Goal: Communication & Community: Answer question/provide support

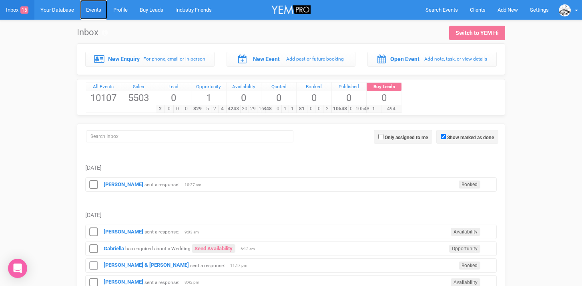
click at [95, 6] on link "Events" at bounding box center [93, 10] width 27 height 20
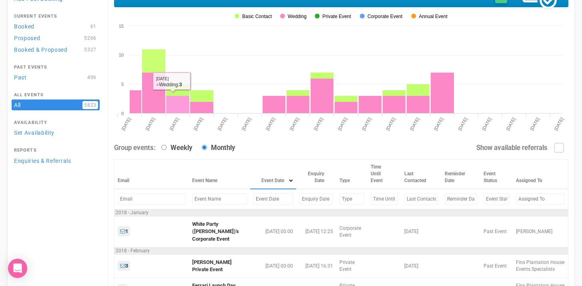
scroll to position [58, 0]
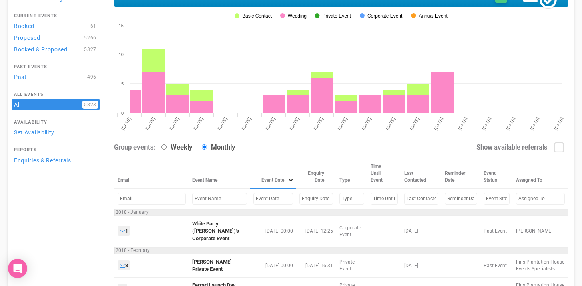
click at [254, 201] on input "text" at bounding box center [274, 199] width 40 height 12
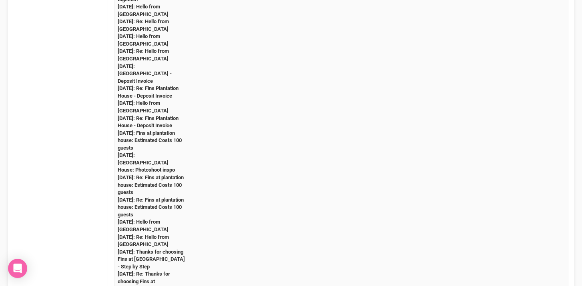
scroll to position [0, 0]
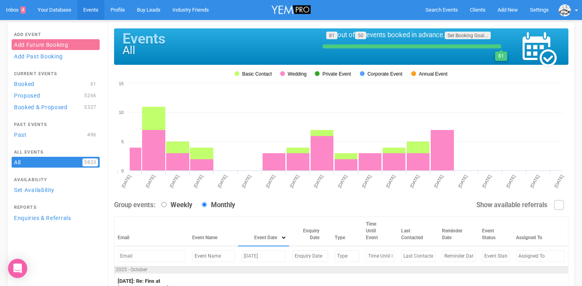
drag, startPoint x: 274, startPoint y: 256, endPoint x: 201, endPoint y: 256, distance: 73.3
click at [201, 256] on tr "October 18, 2025" at bounding box center [342, 256] width 454 height 20
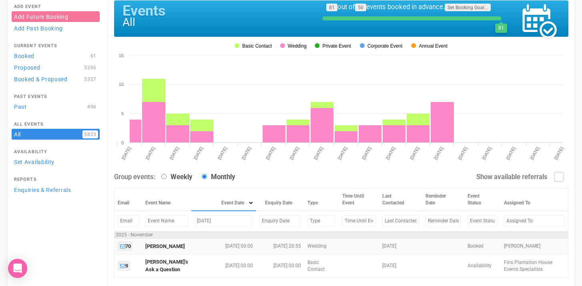
scroll to position [41, 0]
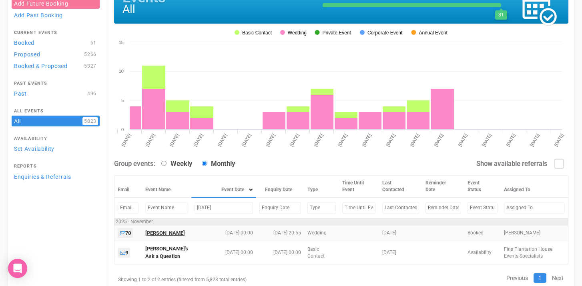
type input "nov 14 2025"
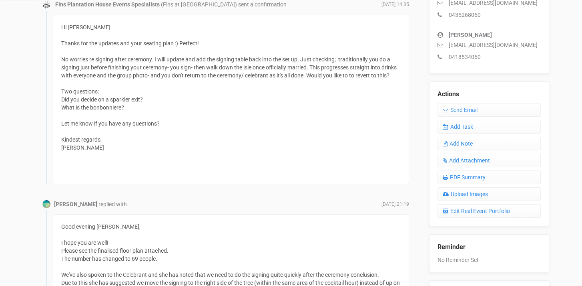
scroll to position [264, 0]
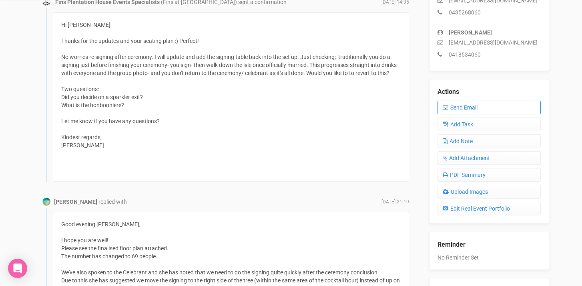
click at [471, 106] on link "Send Email" at bounding box center [489, 108] width 103 height 14
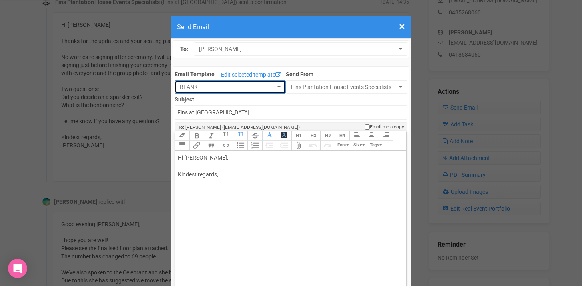
click at [278, 86] on span "button" at bounding box center [279, 87] width 3 height 2
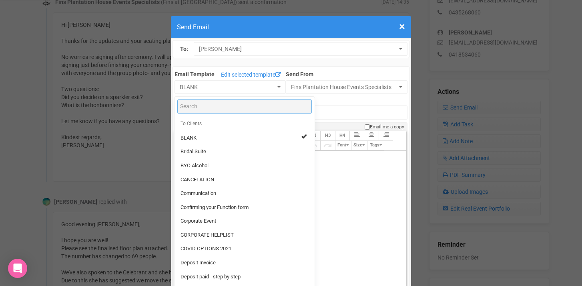
click at [217, 109] on input "Search" at bounding box center [244, 106] width 135 height 14
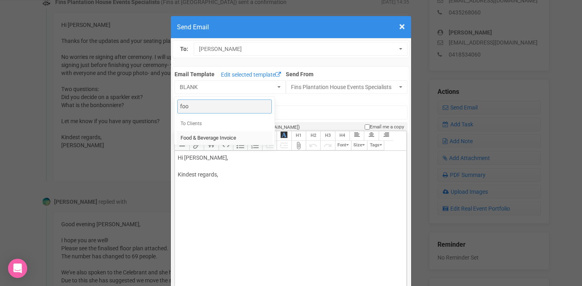
type input "foo"
click at [207, 141] on span "Food & Beverage Invoice" at bounding box center [209, 138] width 56 height 8
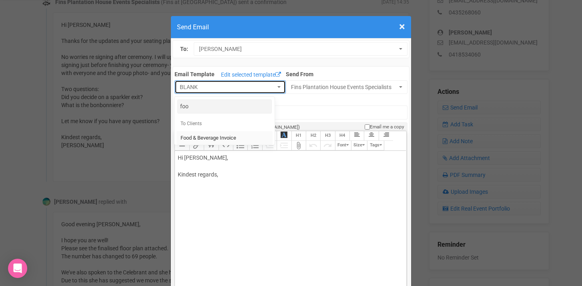
select select "327134"
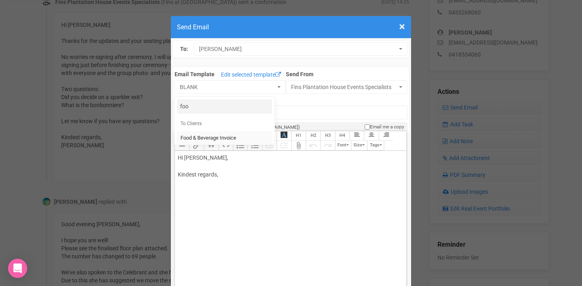
type input "Fins Plantation House: Food & Beverage Invoice"
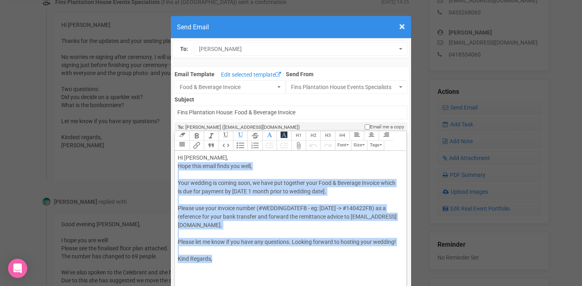
drag, startPoint x: 178, startPoint y: 165, endPoint x: 256, endPoint y: 275, distance: 135.0
click at [256, 275] on trix-editor "Hi Riley Adams, Hope this email finds you well, Your wedding is coming soon, we…" at bounding box center [290, 236] width 231 height 171
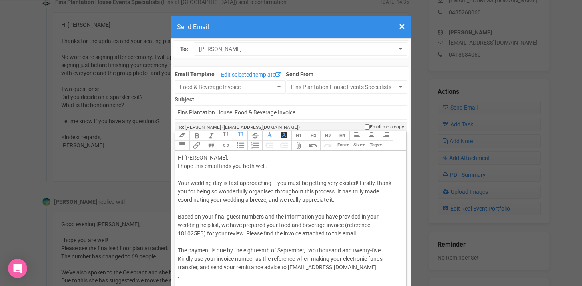
click at [197, 157] on div "Hi Riley Adams, I hope this email finds you both well. Your wedding day is fast…" at bounding box center [289, 245] width 223 height 185
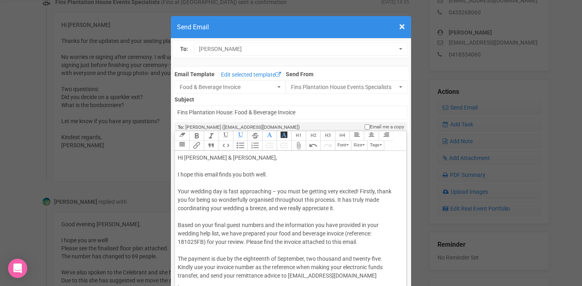
type trix-editor "<div>Hi Riley &amp; Adam,<br><br>I hope this email finds you both well.<br><br>…"
click at [177, 111] on input "Fins Plantation House: Food & Beverage Invoice" at bounding box center [291, 112] width 233 height 14
click at [215, 112] on input "Accounts - Fins Plantation House: Food & Beverage Invoice" at bounding box center [291, 112] width 233 height 14
click at [269, 112] on input "Accounts - Fins at Plantation House: Food & Beverage Invoice" at bounding box center [291, 112] width 233 height 14
click at [345, 112] on input "Accounts - Fins at Plantation House - Food & Beverage Invoice" at bounding box center [291, 112] width 233 height 14
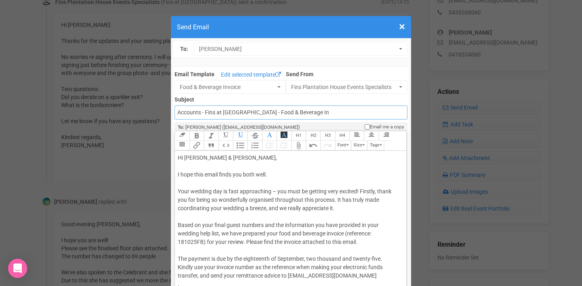
type input "Accounts - Fins at Plantation House - Food & Beverage Invoice"
click at [228, 191] on div "Hi Riley & Adam, I hope this email finds you both well. Your wedding day is fas…" at bounding box center [289, 249] width 223 height 193
click at [288, 191] on div "Hi Riley & Adam, I hope this email finds you both well. Your wedding day is now…" at bounding box center [289, 249] width 223 height 193
click at [370, 191] on div "Hi Riley & Adam, I hope this email finds you both well. Your wedding day is now…" at bounding box center [289, 249] width 223 height 193
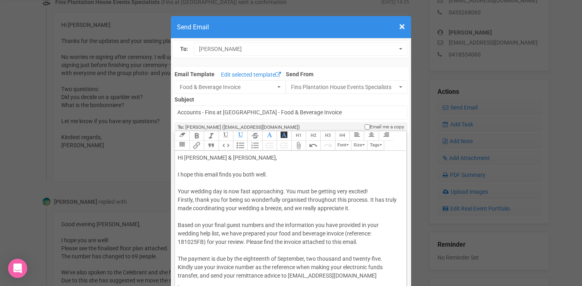
click at [284, 210] on div "Hi Riley & Adam, I hope this email finds you both well. Your wedding day is now…" at bounding box center [289, 249] width 223 height 193
drag, startPoint x: 251, startPoint y: 199, endPoint x: 281, endPoint y: 199, distance: 30.0
click at [282, 199] on div "Hi Riley & Adam, I hope this email finds you both well. Your wedding day is now…" at bounding box center [289, 249] width 223 height 193
drag, startPoint x: 281, startPoint y: 199, endPoint x: 252, endPoint y: 200, distance: 29.3
click at [252, 200] on div "Hi Riley & Adam, I hope this email finds you both well. Your wedding day is now…" at bounding box center [289, 249] width 223 height 193
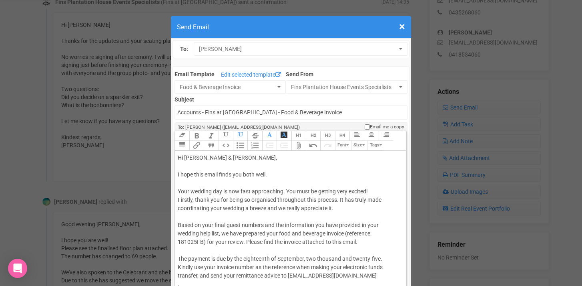
click at [325, 193] on div "Hi Riley & Adam, I hope this email finds you both well. Your wedding day is now…" at bounding box center [289, 249] width 223 height 193
drag, startPoint x: 354, startPoint y: 199, endPoint x: 345, endPoint y: 201, distance: 8.6
click at [345, 201] on div "Hi Riley & Adam, I hope this email finds you both well. Your wedding day is now…" at bounding box center [289, 249] width 223 height 193
click at [368, 198] on div "Hi Riley & Adam, I hope this email finds you both well. Your wedding day is now…" at bounding box center [289, 249] width 223 height 193
click at [377, 201] on div "Hi Riley & Adam, I hope this email finds you both well. Your wedding day is now…" at bounding box center [289, 249] width 223 height 193
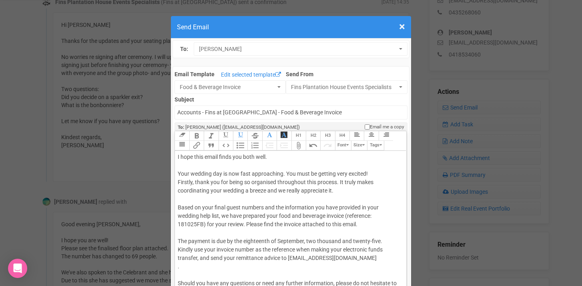
scroll to position [28, 0]
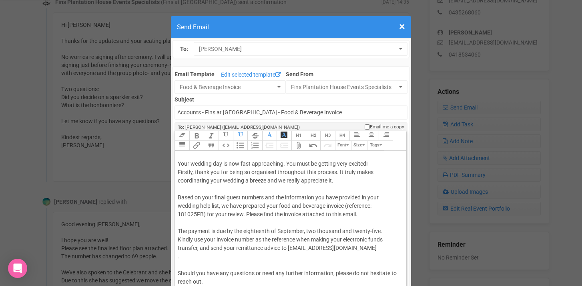
click at [264, 197] on div "Hi Riley & Adam, I hope this email finds you both well. Your wedding day is now…" at bounding box center [289, 222] width 223 height 193
click at [240, 197] on div "Hi Riley & Adam, I hope this email finds you both well. Your wedding day is now…" at bounding box center [289, 222] width 223 height 193
click at [212, 204] on div "Hi Riley & Adam, I hope this email finds you both well. Your wedding day is now…" at bounding box center [289, 222] width 223 height 193
drag, startPoint x: 344, startPoint y: 206, endPoint x: 204, endPoint y: 212, distance: 139.9
click at [204, 212] on div "Hi Riley & Adam, I hope this email finds you both well. Your wedding day is now…" at bounding box center [289, 222] width 223 height 193
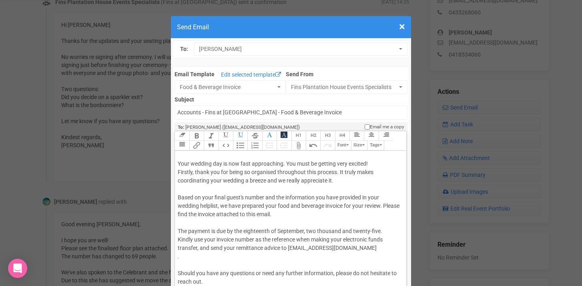
click at [387, 206] on div "Hi Riley & Adam, I hope this email finds you both well. Your wedding day is now…" at bounding box center [289, 222] width 223 height 193
drag, startPoint x: 207, startPoint y: 214, endPoint x: 235, endPoint y: 211, distance: 28.6
click at [235, 211] on div "Hi Riley & Adam, I hope this email finds you both well. Your wedding day is now…" at bounding box center [289, 222] width 223 height 193
drag, startPoint x: 229, startPoint y: 213, endPoint x: 274, endPoint y: 213, distance: 44.1
click at [274, 213] on div "Hi Riley & Adam, I hope this email finds you both well. Your wedding day is now…" at bounding box center [289, 222] width 223 height 193
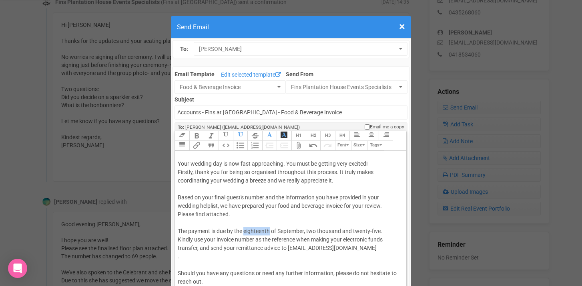
drag, startPoint x: 244, startPoint y: 231, endPoint x: 272, endPoint y: 231, distance: 28.4
click at [272, 231] on div "Hi Riley & Adam, I hope this email finds you both well. Your wedding day is now…" at bounding box center [289, 222] width 223 height 193
drag, startPoint x: 290, startPoint y: 231, endPoint x: 400, endPoint y: 229, distance: 109.8
click at [400, 229] on div "Hi Riley & Adam, I hope this email finds you both well. Your wedding day is now…" at bounding box center [289, 222] width 223 height 193
drag, startPoint x: 177, startPoint y: 238, endPoint x: 193, endPoint y: 238, distance: 15.6
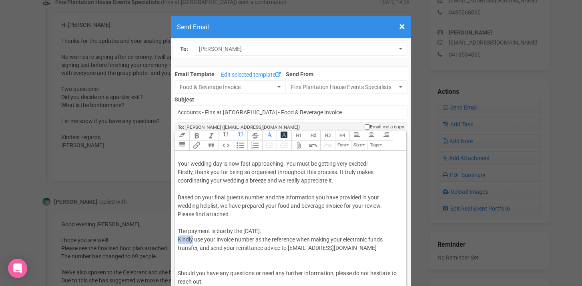
click at [193, 238] on trix-editor "Hi Riley & Adam, I hope this email finds you both well. Your wedding day is now…" at bounding box center [290, 236] width 231 height 171
click at [256, 240] on div "Hi Riley & Adam, I hope this email finds you both well. Your wedding day is now…" at bounding box center [289, 222] width 223 height 193
paste trix-editor "<br>Firstly, thank you for being so organised throughout this process. It truly…"
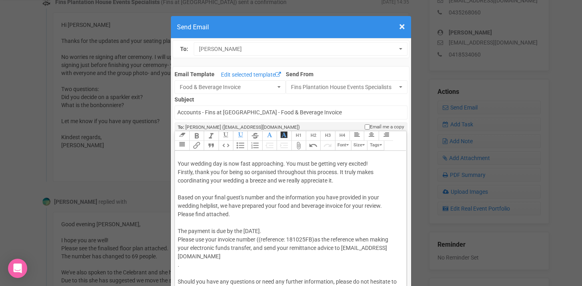
click at [290, 239] on span "(reference: 181025FB)" at bounding box center [287, 239] width 56 height 6
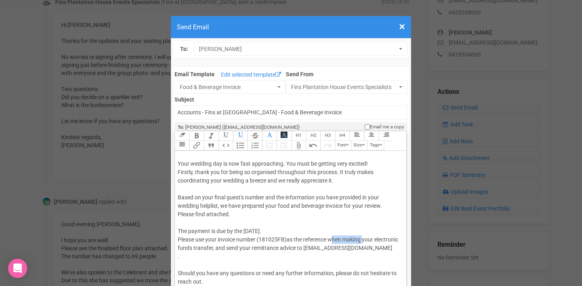
drag, startPoint x: 331, startPoint y: 239, endPoint x: 363, endPoint y: 237, distance: 32.5
click at [363, 237] on div "Hi Riley & Adam, I hope this email finds you both well. Your wedding day is now…" at bounding box center [289, 222] width 223 height 193
drag, startPoint x: 351, startPoint y: 239, endPoint x: 198, endPoint y: 248, distance: 153.2
click at [198, 248] on div "Hi Riley & Adam, I hope this email finds you both well. Your wedding day is now…" at bounding box center [289, 222] width 223 height 193
click at [397, 237] on div "Hi Riley & Adam, I hope this email finds you both well. Your wedding day is now…" at bounding box center [289, 222] width 223 height 193
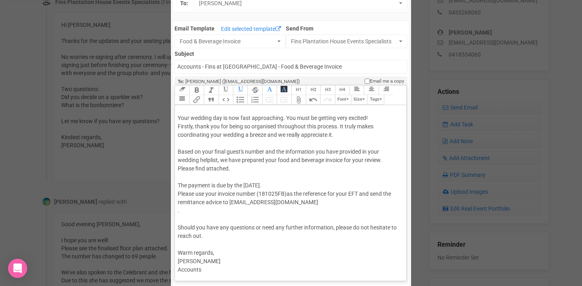
scroll to position [48, 0]
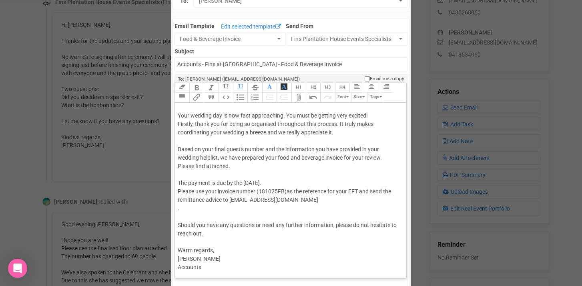
click at [175, 209] on trix-editor "Hi Riley & Adam, I hope this email finds you both well. Your wedding day is now…" at bounding box center [290, 188] width 231 height 171
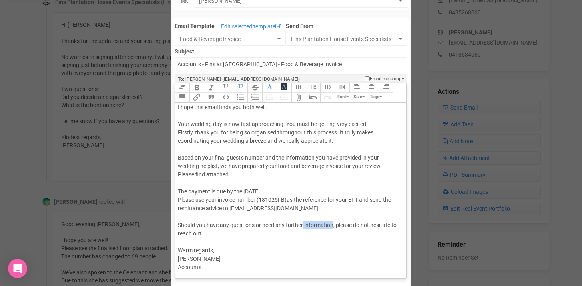
drag, startPoint x: 304, startPoint y: 224, endPoint x: 333, endPoint y: 223, distance: 29.7
click at [333, 223] on div "Hi Riley & Adam, I hope this email finds you both well. Your wedding day is now…" at bounding box center [289, 178] width 223 height 185
drag, startPoint x: 195, startPoint y: 248, endPoint x: 175, endPoint y: 249, distance: 20.4
click at [175, 249] on div "Link Unlink Bold Italic Strikethrough H1 H2 H3 H4 Link Quote Code Bullets Numbe…" at bounding box center [291, 181] width 232 height 196
click at [212, 252] on div "Hi Riley & Adam, I hope this email finds you both well. Your wedding day is now…" at bounding box center [289, 178] width 223 height 185
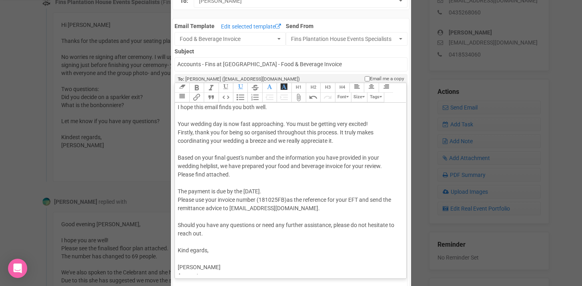
scroll to position [28, 0]
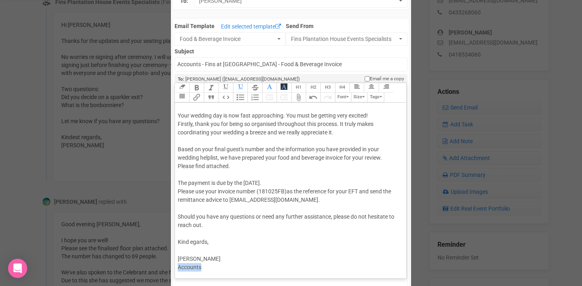
drag, startPoint x: 209, startPoint y: 264, endPoint x: 155, endPoint y: 268, distance: 54.2
click at [155, 268] on div "× Close Send Email To: Riley Adams Riley Adams Riley Adams Email Template Edit …" at bounding box center [291, 278] width 582 height 629
type trix-editor "<div>Hi Riley &amp; Adam,<br><br>I hope this email finds you both well.<br><br>…"
click at [185, 176] on div "Hi Riley & Adam, I hope this email finds you both well. Your wedding day is now…" at bounding box center [289, 174] width 223 height 193
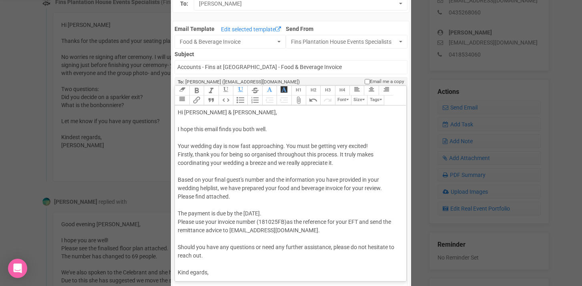
scroll to position [44, 0]
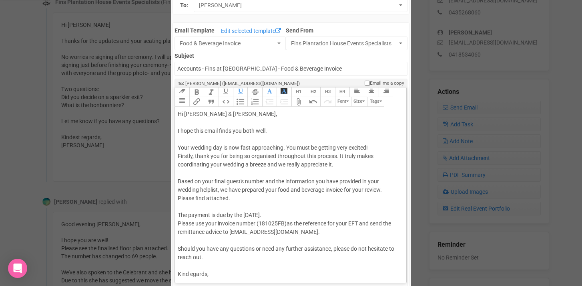
click at [301, 103] on button "Attach Files" at bounding box center [299, 102] width 14 height 10
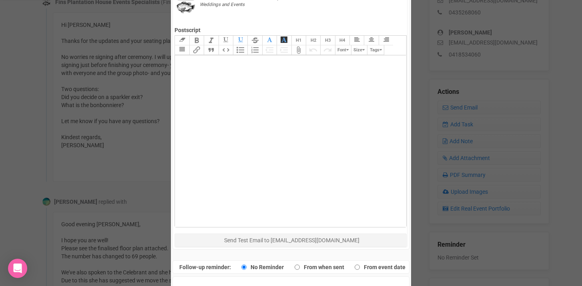
scroll to position [367, 0]
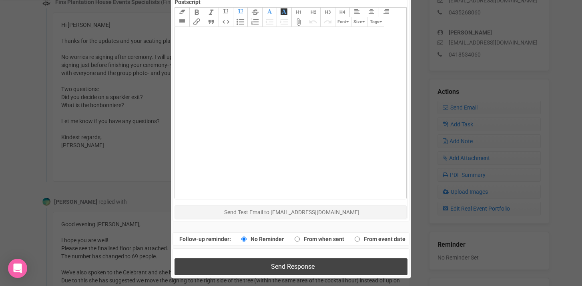
click at [256, 266] on button "Send Response" at bounding box center [291, 266] width 233 height 16
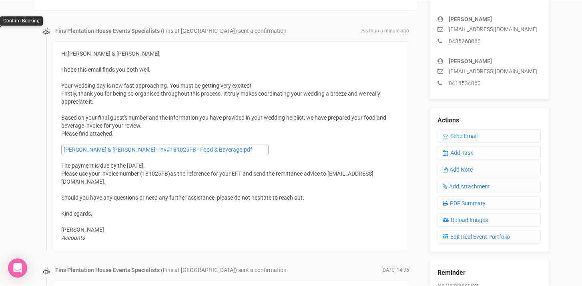
scroll to position [211, 0]
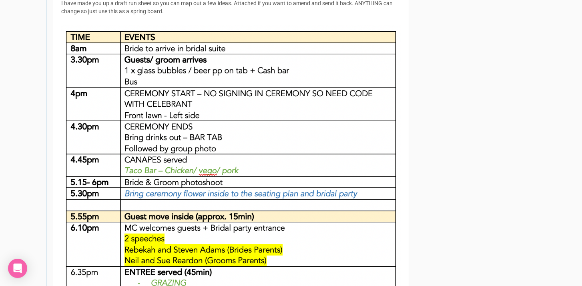
scroll to position [1360, 0]
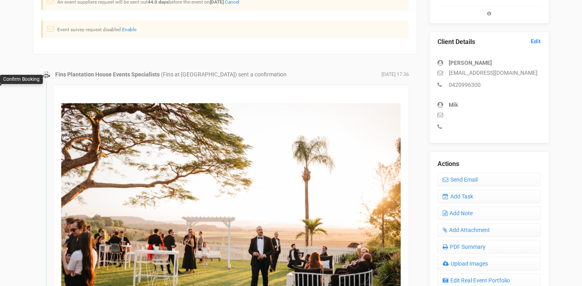
scroll to position [175, 0]
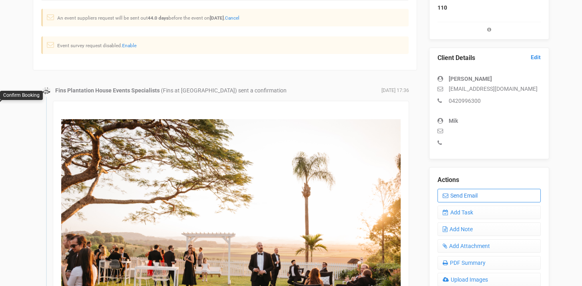
click at [471, 197] on link "Send Email" at bounding box center [489, 196] width 103 height 14
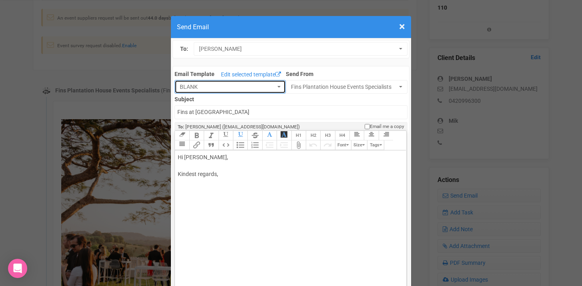
click at [280, 89] on button "BLANK" at bounding box center [230, 87] width 111 height 14
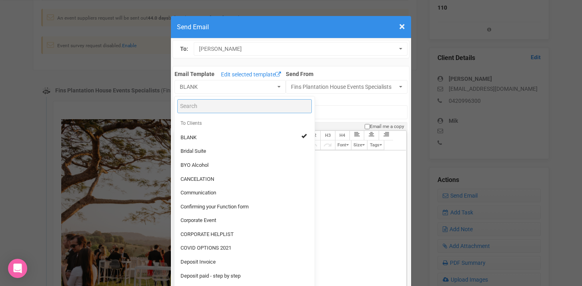
click at [205, 107] on input "Search" at bounding box center [244, 106] width 135 height 14
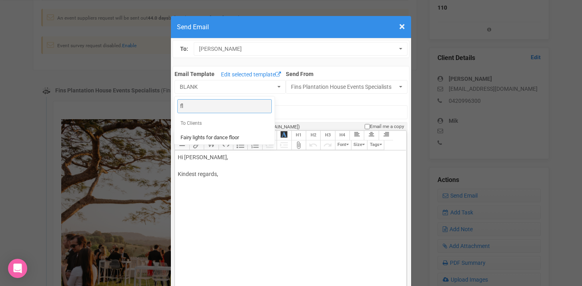
type input "f"
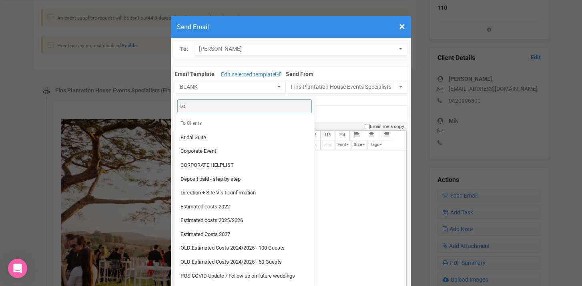
type input "t"
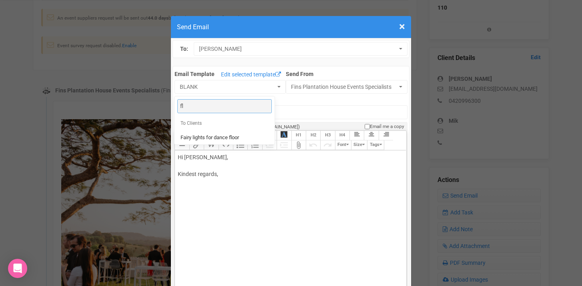
type input "f"
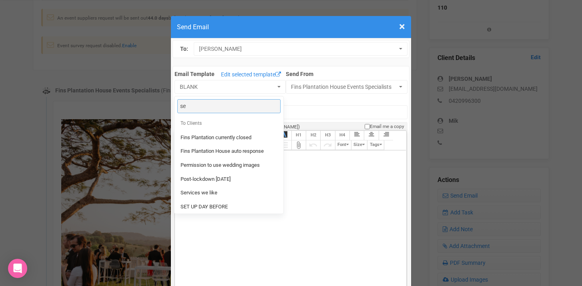
type input "s"
type input "p"
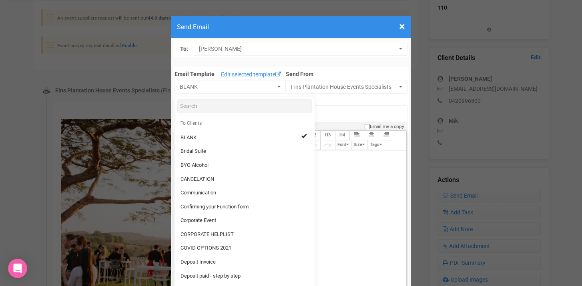
click at [358, 185] on div "Hi [PERSON_NAME], Kindest regards," at bounding box center [289, 174] width 223 height 42
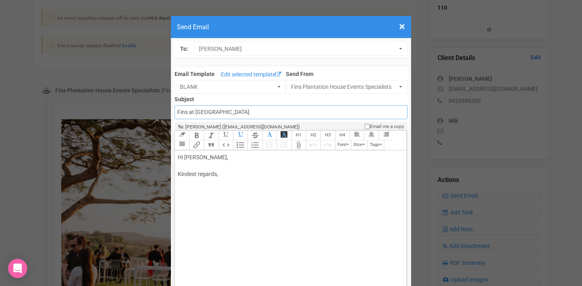
drag, startPoint x: 249, startPoint y: 113, endPoint x: 175, endPoint y: 113, distance: 74.5
click at [175, 113] on input "Fins at [GEOGRAPHIC_DATA]" at bounding box center [291, 112] width 233 height 14
type input "f"
type input "Fins at Plantation House - Floor Plan template"
drag, startPoint x: 215, startPoint y: 157, endPoint x: 199, endPoint y: 157, distance: 16.4
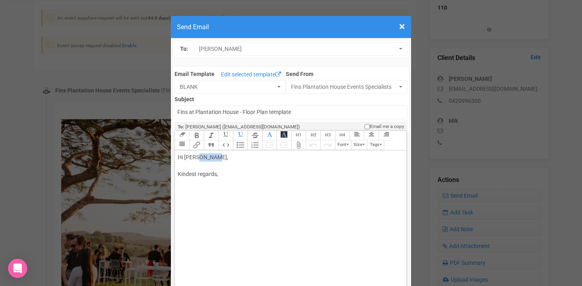
click at [199, 157] on div "Hi [PERSON_NAME], Kindest regards," at bounding box center [289, 174] width 223 height 42
click at [181, 163] on div "Hi [PERSON_NAME], Kindest regards," at bounding box center [289, 174] width 223 height 42
paste trix-editor "<div>Hi Steph,<br>Hi Steph,<br><br>I hope this email finds you well.<br><br>[PE…"
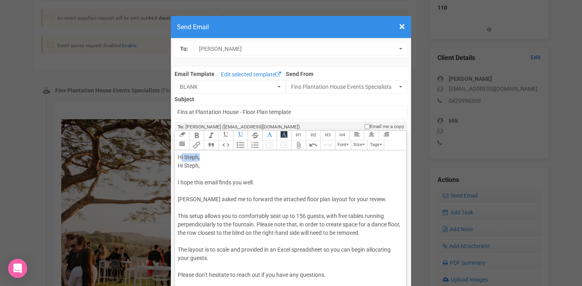
drag, startPoint x: 205, startPoint y: 158, endPoint x: 165, endPoint y: 158, distance: 40.0
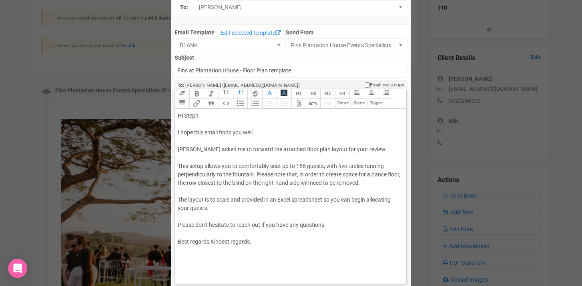
scroll to position [44, 0]
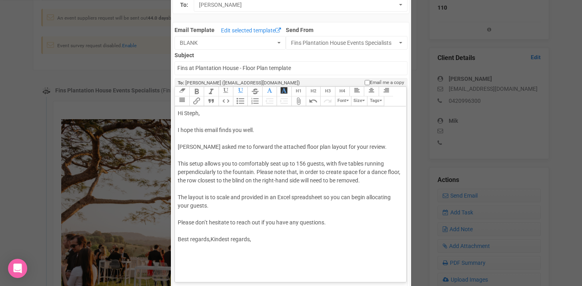
click at [258, 147] on div "Hi Steph, I hope this email finds you well. [PERSON_NAME] asked me to forward t…" at bounding box center [289, 184] width 223 height 151
click at [326, 163] on div "Hi Steph, I hope this email finds you well. [PERSON_NAME] asked me to forward t…" at bounding box center [289, 184] width 223 height 151
click at [348, 163] on div "Hi Steph, I hope this email finds you well. [PERSON_NAME] asked me to forward t…" at bounding box center [289, 184] width 223 height 151
click at [299, 173] on div "Hi Steph, I hope this email finds you well. [PERSON_NAME] asked me to forward t…" at bounding box center [289, 184] width 223 height 151
click at [247, 181] on div "Hi Steph, I hope this email finds you well. [PERSON_NAME] asked me to forward t…" at bounding box center [289, 184] width 223 height 151
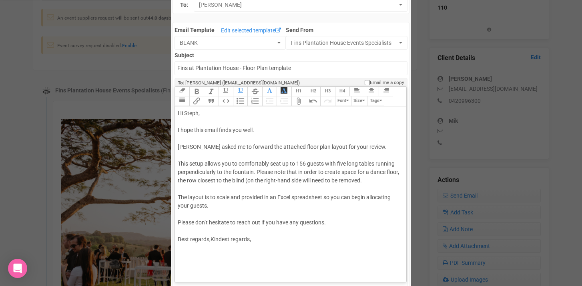
click at [302, 180] on div "Hi Steph, I hope this email finds you well. [PERSON_NAME] asked me to forward t…" at bounding box center [289, 184] width 223 height 151
drag, startPoint x: 178, startPoint y: 198, endPoint x: 231, endPoint y: 198, distance: 52.5
click at [231, 198] on div "Hi Steph, I hope this email finds you well. [PERSON_NAME] asked me to forward t…" at bounding box center [289, 184] width 223 height 151
copy div "The layout is to scale"
click at [297, 172] on div "Hi Steph, I hope this email finds you well. [PERSON_NAME] asked me to forward t…" at bounding box center [289, 184] width 223 height 151
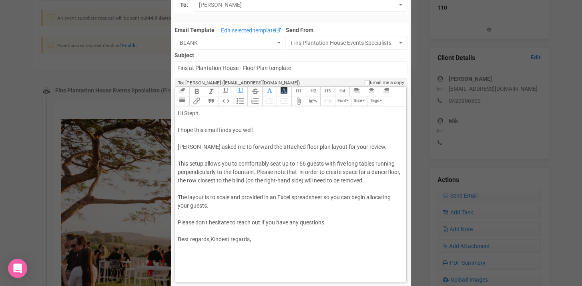
paste trix-editor "<span style="background-color: rgb(255, 255, 255); font-family: Roboto, Helveti…"
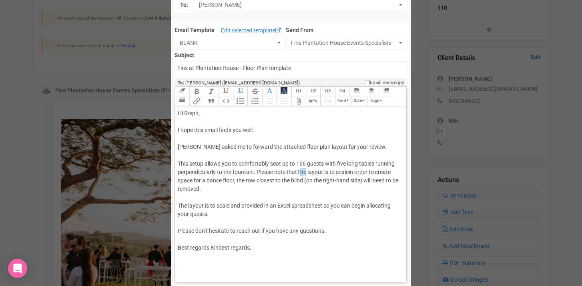
drag, startPoint x: 308, startPoint y: 172, endPoint x: 300, endPoint y: 171, distance: 8.4
click at [300, 171] on span "The layout is to scale" at bounding box center [323, 172] width 52 height 6
click at [352, 173] on div "Hi Steph, I hope this email finds you well. [PERSON_NAME] asked me to forward t…" at bounding box center [289, 189] width 223 height 160
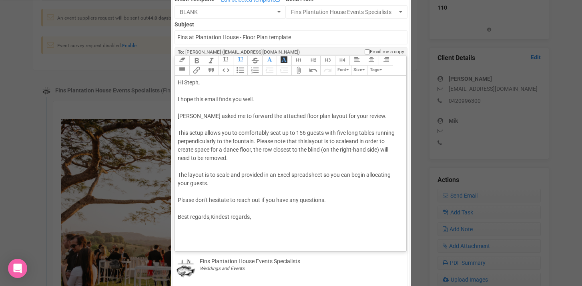
scroll to position [76, 0]
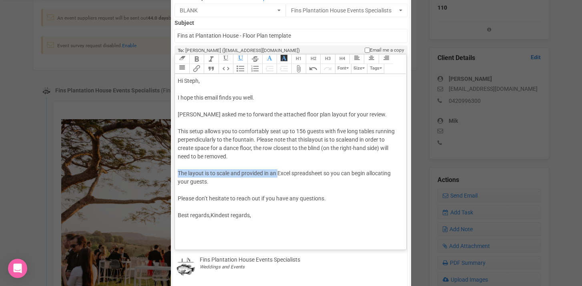
drag, startPoint x: 177, startPoint y: 172, endPoint x: 279, endPoint y: 174, distance: 101.7
click at [279, 174] on div "Hi Steph, I hope this email finds you well. [PERSON_NAME] asked me to forward t…" at bounding box center [289, 157] width 223 height 160
drag, startPoint x: 335, startPoint y: 173, endPoint x: 313, endPoint y: 177, distance: 22.3
click at [313, 177] on div "Hi Steph, I hope this email finds you well. [PERSON_NAME] asked me to forward t…" at bounding box center [289, 157] width 223 height 160
click at [332, 175] on div "Hi Steph, I hope this email finds you well. [PERSON_NAME] asked me to forward t…" at bounding box center [289, 157] width 223 height 160
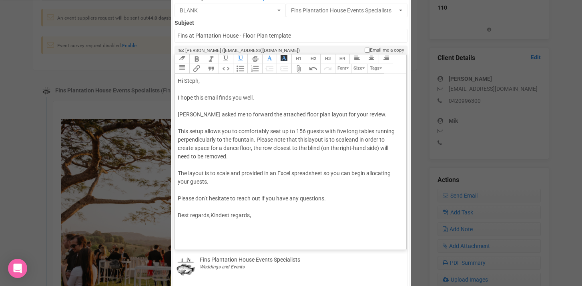
click at [336, 173] on div "Hi Steph, I hope this email finds you well. [PERSON_NAME] asked me to forward t…" at bounding box center [289, 157] width 223 height 160
drag, startPoint x: 243, startPoint y: 174, endPoint x: 180, endPoint y: 168, distance: 63.1
click at [179, 168] on div "Hi Steph, I hope this email finds you well. [PERSON_NAME] asked me to forward t…" at bounding box center [289, 157] width 223 height 160
click at [268, 173] on div "Hi Steph, I hope this email finds you well. [PERSON_NAME] asked me to forward t…" at bounding box center [289, 157] width 223 height 160
drag, startPoint x: 271, startPoint y: 174, endPoint x: 177, endPoint y: 174, distance: 94.1
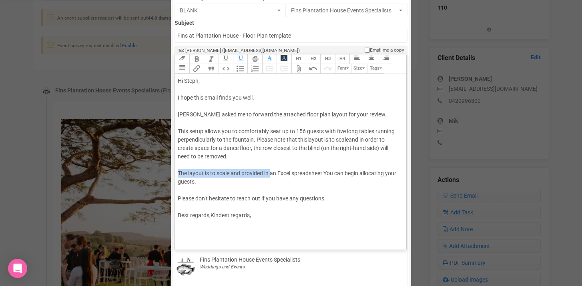
click at [177, 174] on trix-editor "Hi Steph, I hope this email finds you well. [PERSON_NAME] asked me to forward t…" at bounding box center [290, 160] width 231 height 172
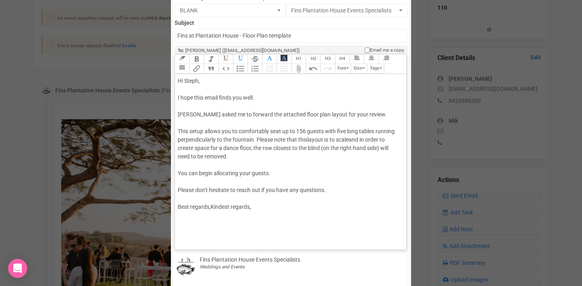
click at [270, 173] on div "Hi Steph, I hope this email finds you well. [PERSON_NAME] asked me to forward t…" at bounding box center [289, 152] width 223 height 151
paste trix-editor "and in order to create space for a dance floor, the row closest to the blind (o…"
click at [330, 175] on span "an Excel spreadsheet" at bounding box center [346, 173] width 52 height 6
click at [370, 174] on div "Hi Steph, I hope this email finds you well. [PERSON_NAME] asked me to forward t…" at bounding box center [289, 152] width 223 height 151
click at [179, 174] on div "Hi Steph, I hope this email finds you well. [PERSON_NAME] asked me to forward t…" at bounding box center [289, 152] width 223 height 151
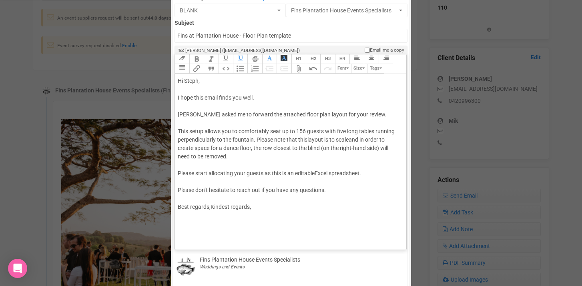
click at [264, 173] on div "Hi Steph, I hope this email finds you well. [PERSON_NAME] asked me to forward t…" at bounding box center [289, 152] width 223 height 151
drag, startPoint x: 265, startPoint y: 174, endPoint x: 284, endPoint y: 174, distance: 18.8
click at [284, 174] on div "Hi Steph, I hope this email finds you well. [PERSON_NAME] asked me to forward t…" at bounding box center [289, 152] width 223 height 151
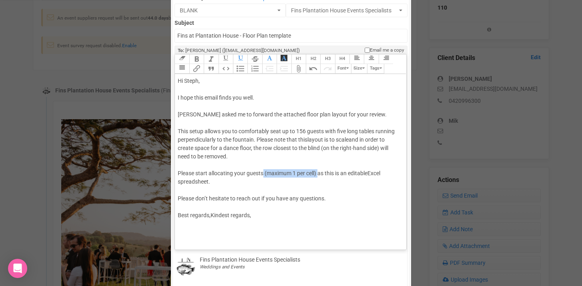
drag, startPoint x: 320, startPoint y: 173, endPoint x: 266, endPoint y: 171, distance: 54.9
click at [265, 171] on div "Hi Steph, I hope this email finds you well. [PERSON_NAME] asked me to forward t…" at bounding box center [289, 157] width 223 height 160
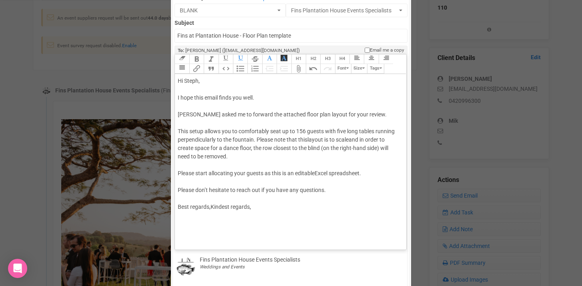
click at [196, 173] on div "Hi Steph, I hope this email finds you well. [PERSON_NAME] asked me to forward t…" at bounding box center [289, 152] width 223 height 151
drag, startPoint x: 177, startPoint y: 190, endPoint x: 209, endPoint y: 189, distance: 31.6
click at [209, 189] on trix-editor "Hi Steph, I hope this email finds you well. [PERSON_NAME] asked me to forward t…" at bounding box center [290, 160] width 231 height 172
click at [310, 190] on div "Hi Steph, I hope this email finds you well. [PERSON_NAME] asked me to forward t…" at bounding box center [289, 152] width 223 height 151
click at [232, 206] on div "Hi Steph, I hope this email finds you well. [PERSON_NAME] asked me to forward t…" at bounding box center [289, 152] width 223 height 151
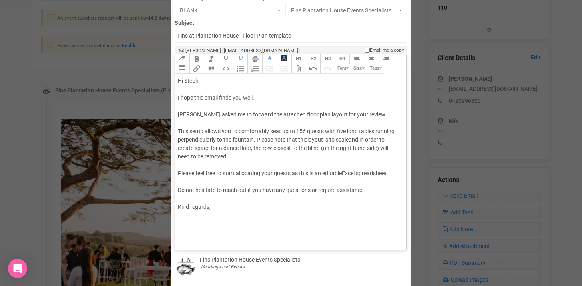
click at [225, 205] on div "Hi Steph, I hope this email finds you well. [PERSON_NAME] asked me to forward t…" at bounding box center [289, 152] width 223 height 151
type trix-editor "<div>Hi Steph,<br><br>I hope this email finds you well.<br><br>[PERSON_NAME] as…"
click at [182, 184] on div "Hi Steph, I hope this email finds you well. [PERSON_NAME] asked me to forward t…" at bounding box center [289, 165] width 223 height 177
click at [188, 164] on div "Hi Steph, I hope this email finds you well. [PERSON_NAME] asked me to forward t…" at bounding box center [289, 165] width 223 height 177
click at [181, 183] on div "Hi Steph, I hope this email finds you well. [PERSON_NAME] asked me to forward t…" at bounding box center [289, 165] width 223 height 177
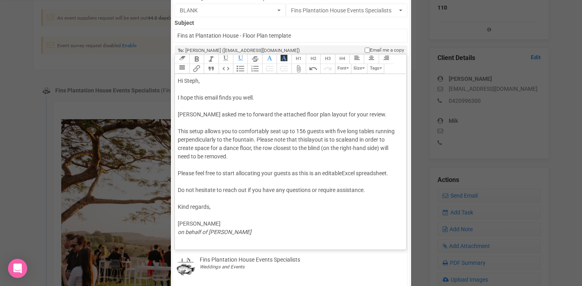
scroll to position [10, 0]
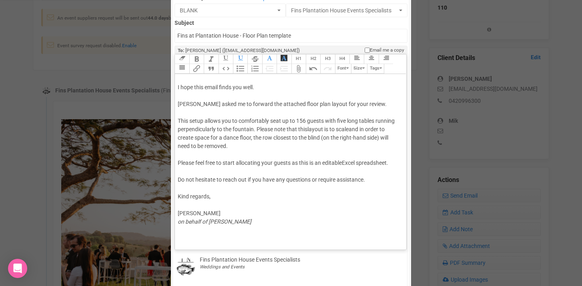
click at [299, 69] on button "Attach Files" at bounding box center [299, 69] width 14 height 10
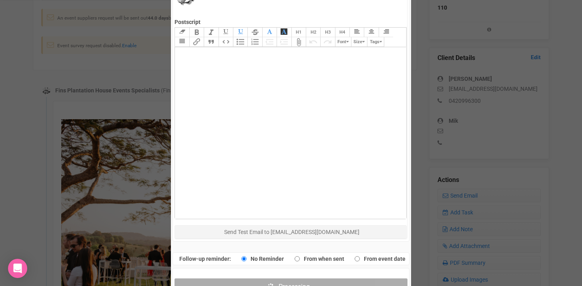
scroll to position [367, 0]
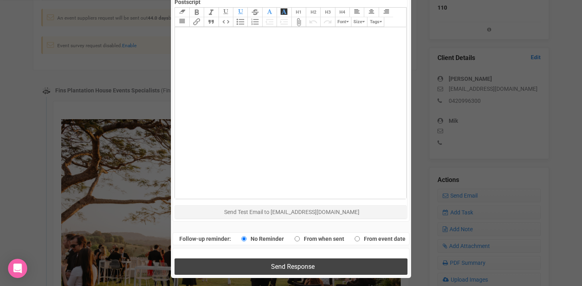
click at [278, 269] on span "Send Response" at bounding box center [293, 267] width 44 height 8
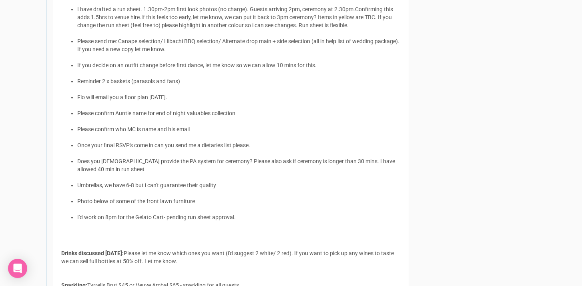
scroll to position [1566, 0]
